Goal: Task Accomplishment & Management: Use online tool/utility

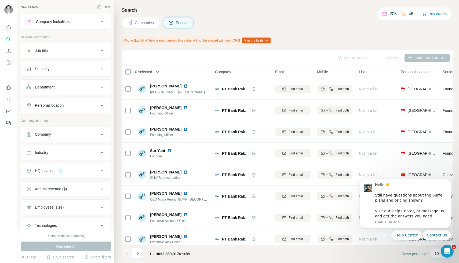
scroll to position [0, 27]
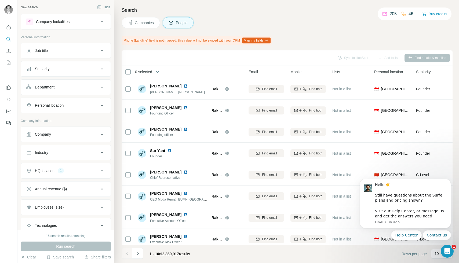
click at [66, 20] on div "Company lookalikes" at bounding box center [53, 21] width 34 height 5
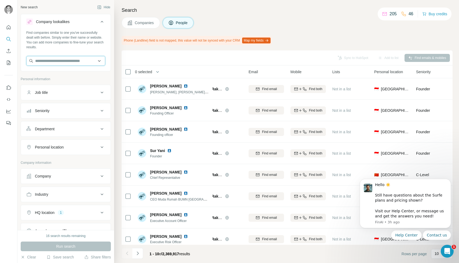
click at [66, 59] on input "text" at bounding box center [65, 61] width 79 height 10
paste input "*********"
type input "*********"
click at [56, 80] on div "Plug [DOMAIN_NAME]" at bounding box center [66, 75] width 76 height 14
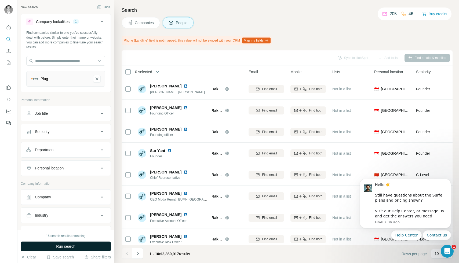
click at [64, 248] on span "Run search" at bounding box center [65, 246] width 19 height 5
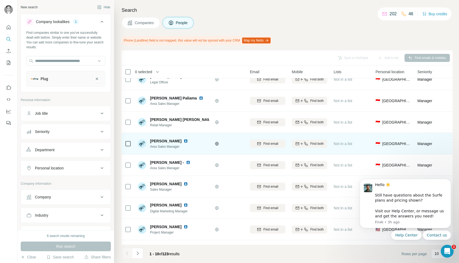
scroll to position [9, 25]
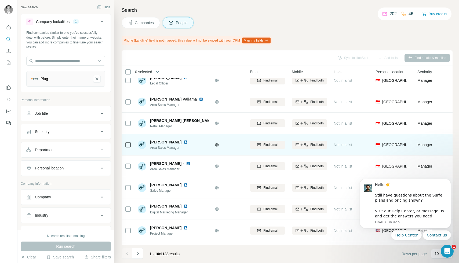
click at [216, 144] on icon at bounding box center [216, 144] width 3 height 3
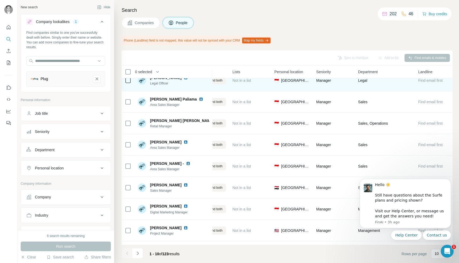
scroll to position [0, 126]
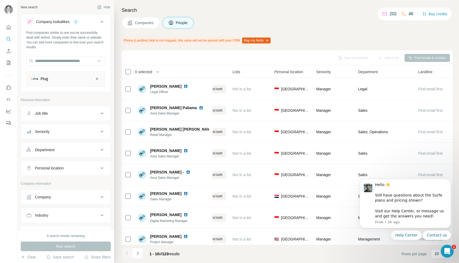
click at [150, 24] on span "Companies" at bounding box center [145, 22] width 20 height 5
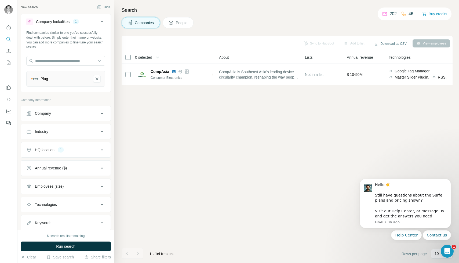
click at [73, 84] on div "Plug" at bounding box center [65, 79] width 79 height 16
click at [61, 246] on span "Run search" at bounding box center [65, 246] width 19 height 5
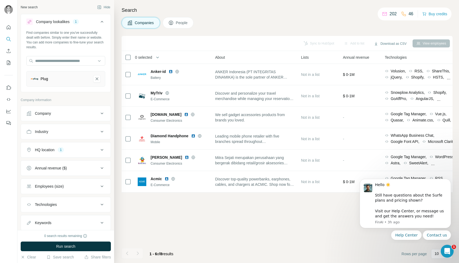
click at [56, 116] on div "Company" at bounding box center [62, 113] width 72 height 5
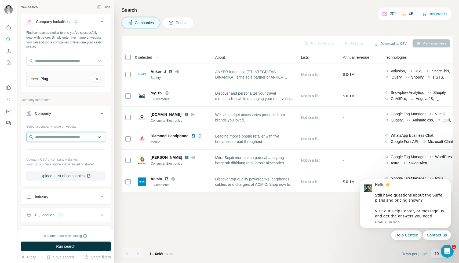
click at [64, 139] on input "text" at bounding box center [65, 137] width 79 height 10
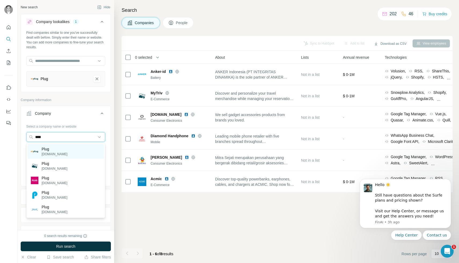
type input "****"
click at [58, 154] on div "Plug [DOMAIN_NAME]" at bounding box center [66, 151] width 76 height 14
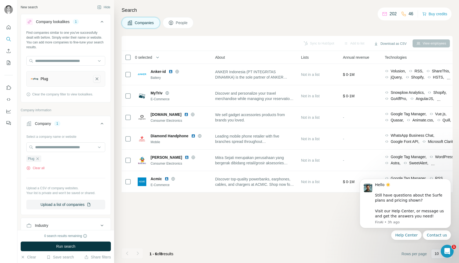
click at [97, 78] on icon "Plug-remove-button" at bounding box center [96, 78] width 5 height 5
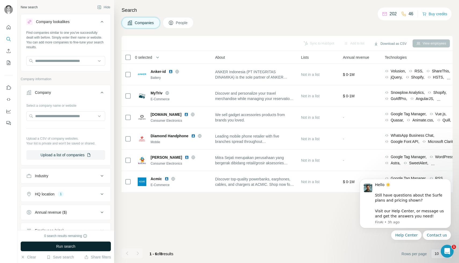
click at [73, 248] on span "Run search" at bounding box center [65, 246] width 19 height 5
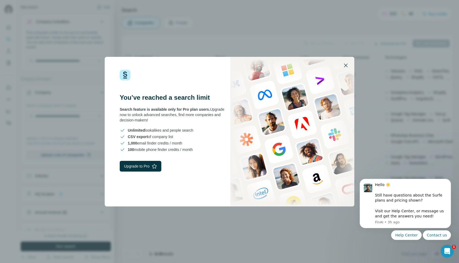
click at [345, 66] on icon "button" at bounding box center [345, 65] width 6 height 6
